Goal: Check status: Check status

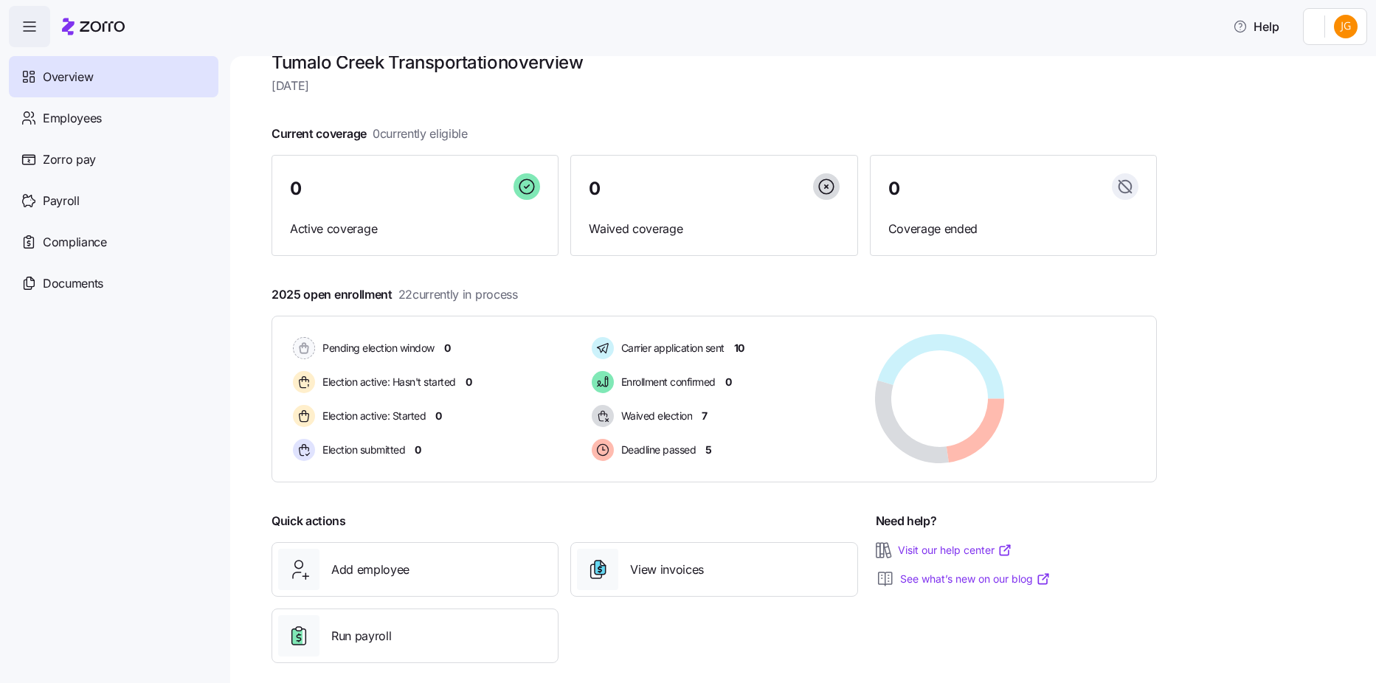
scroll to position [44, 0]
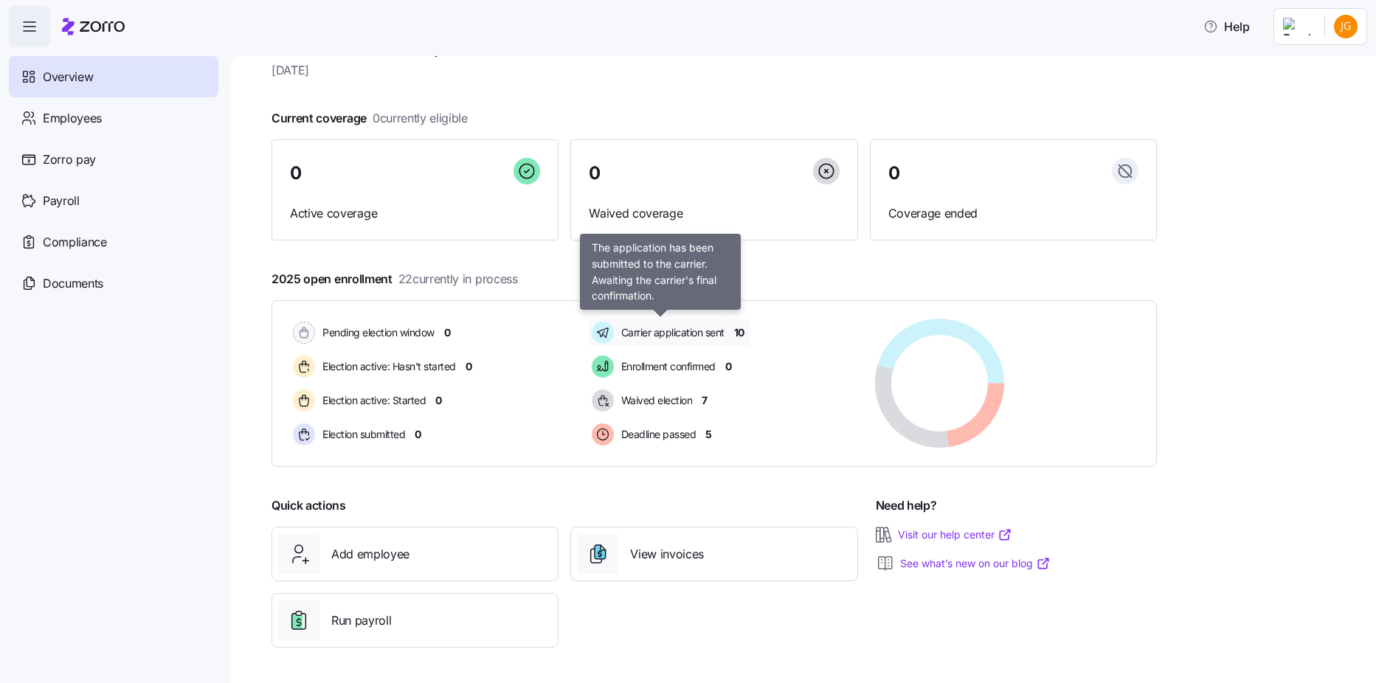
click at [703, 333] on span "Carrier application sent" at bounding box center [671, 332] width 108 height 15
